Goal: Browse casually

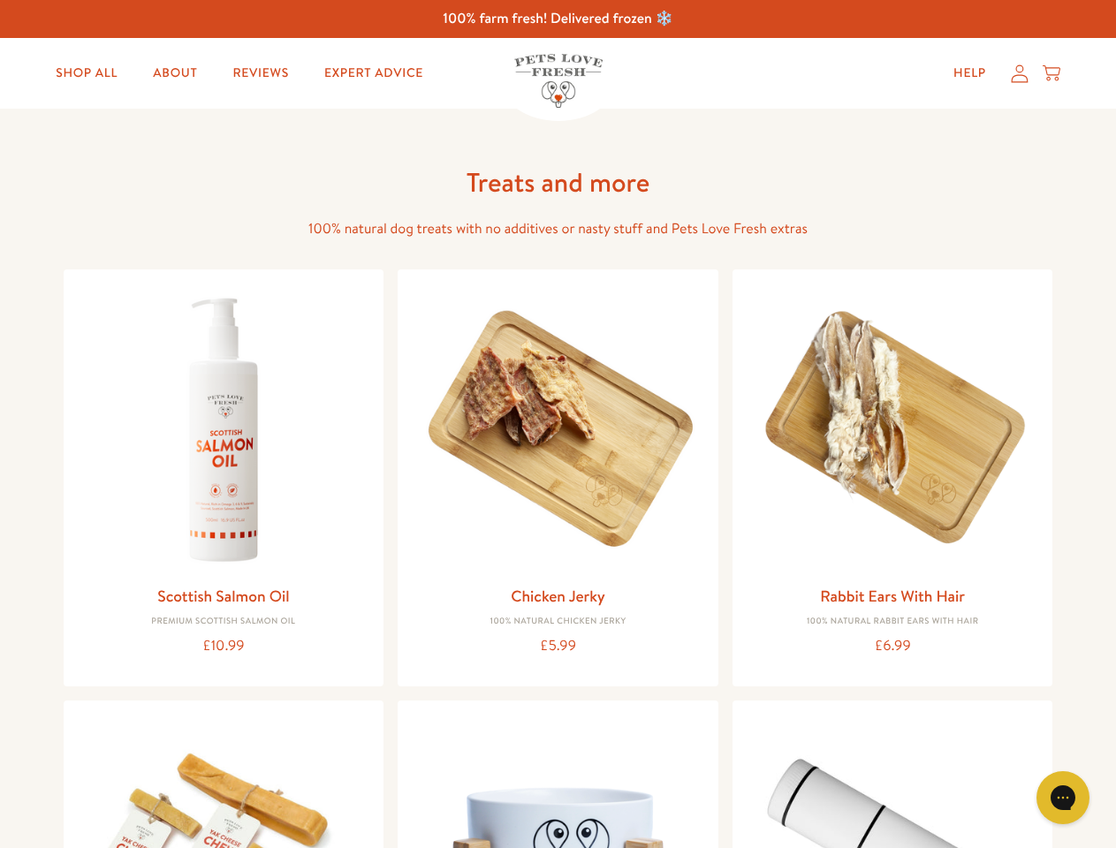
click at [1063, 798] on icon "Gorgias live chat" at bounding box center [1062, 797] width 17 height 17
